Goal: Task Accomplishment & Management: Manage account settings

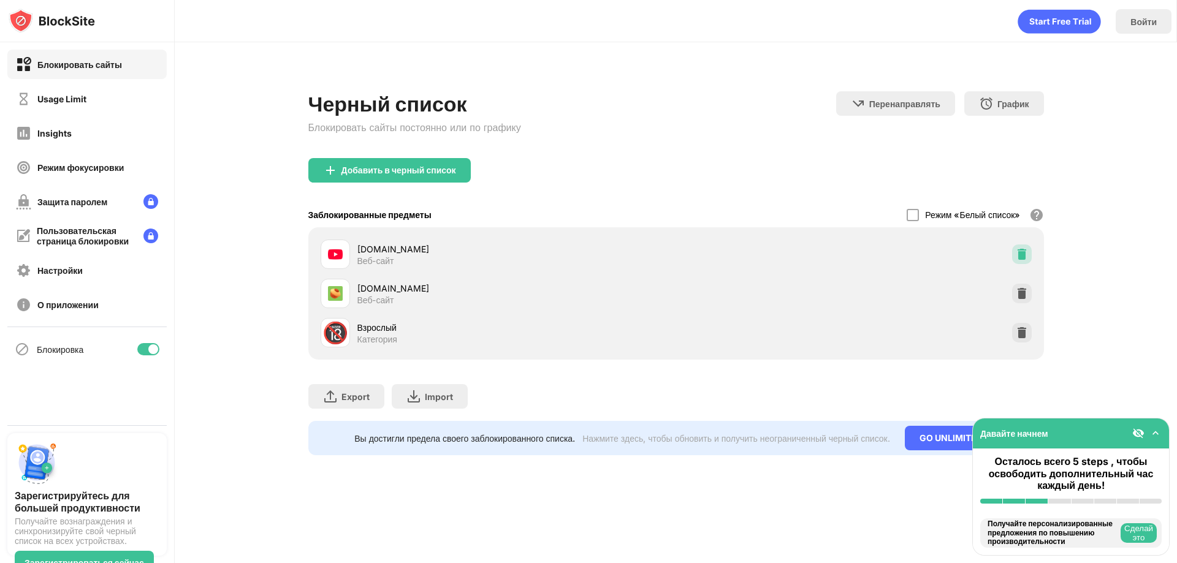
click at [1016, 253] on img at bounding box center [1022, 254] width 12 height 12
